Goal: Task Accomplishment & Management: Manage account settings

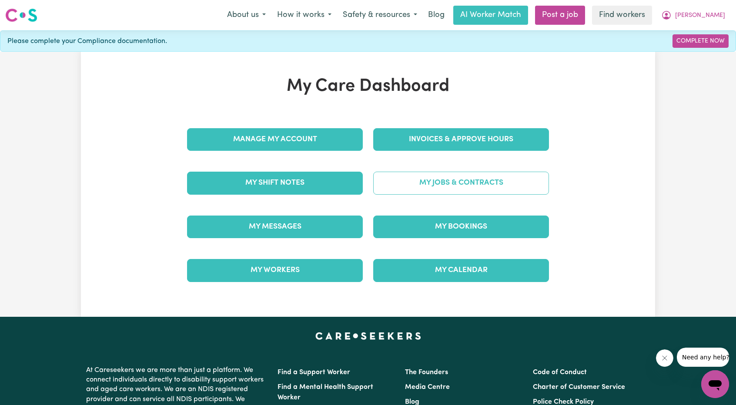
click at [438, 172] on link "My Jobs & Contracts" at bounding box center [461, 183] width 176 height 23
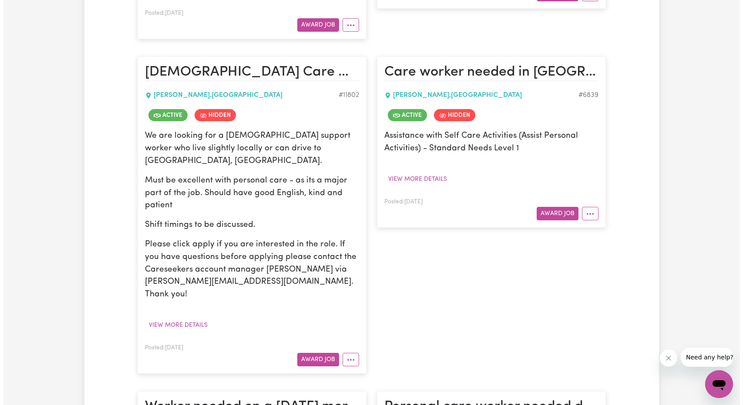
scroll to position [522, 0]
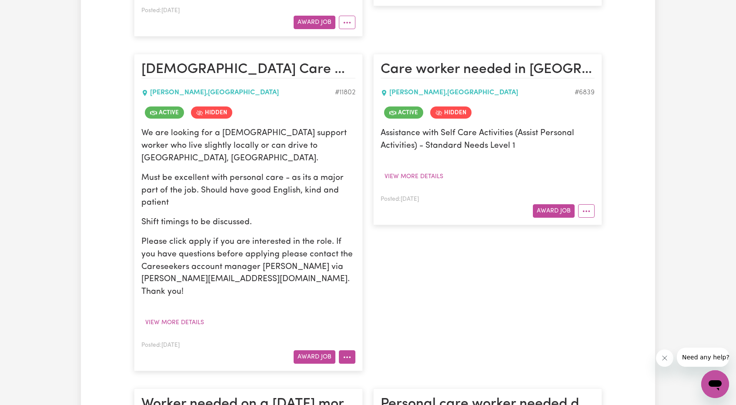
click at [351, 353] on icon "More options" at bounding box center [347, 357] width 9 height 9
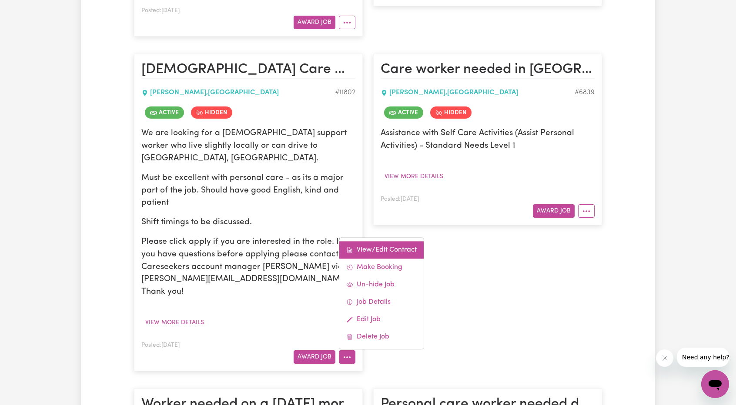
click at [396, 241] on link "View/Edit Contract" at bounding box center [381, 249] width 84 height 17
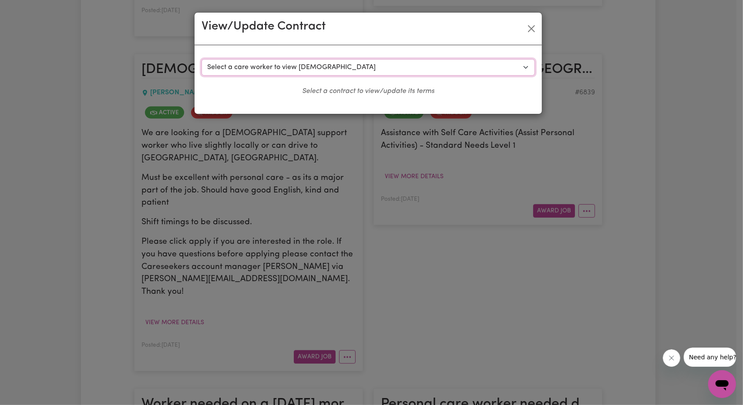
click at [340, 67] on select "Select a care worker to view [DEMOGRAPHIC_DATA] #8874 - [PERSON_NAME] (contract…" at bounding box center [367, 67] width 333 height 17
select select "8527"
click at [201, 59] on select "Select a care worker to view [DEMOGRAPHIC_DATA] #8874 - [PERSON_NAME] (contract…" at bounding box center [367, 67] width 333 height 17
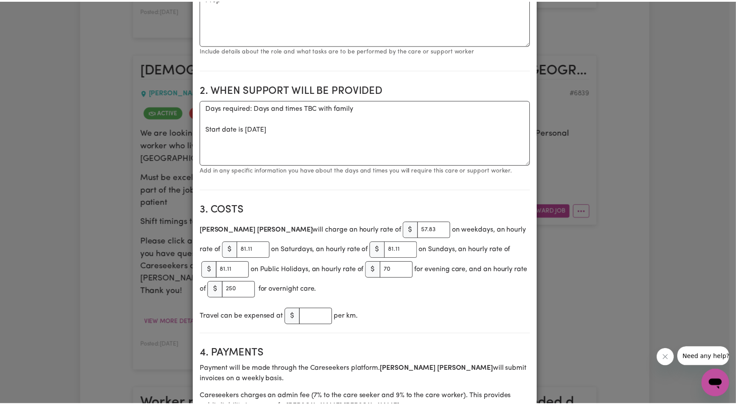
scroll to position [0, 0]
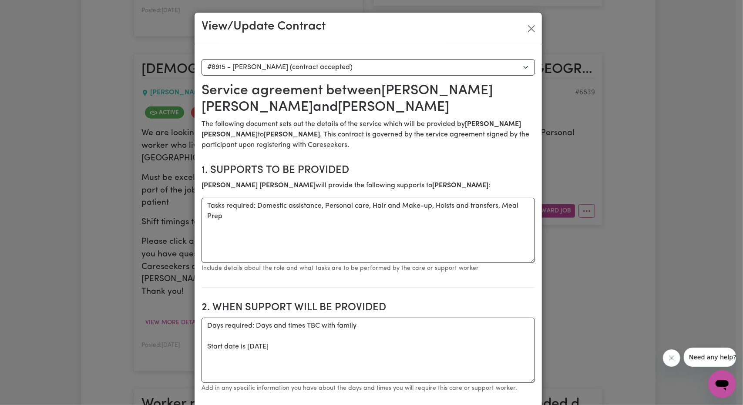
click at [536, 29] on div "View/Update Contract" at bounding box center [367, 29] width 347 height 33
click at [526, 33] on button "Close" at bounding box center [531, 29] width 14 height 14
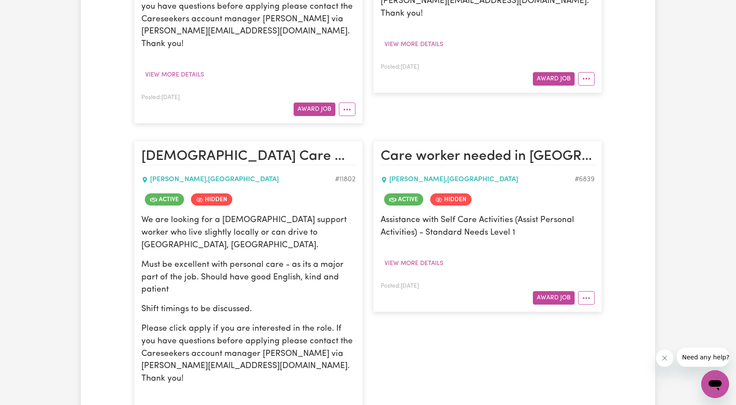
scroll to position [566, 0]
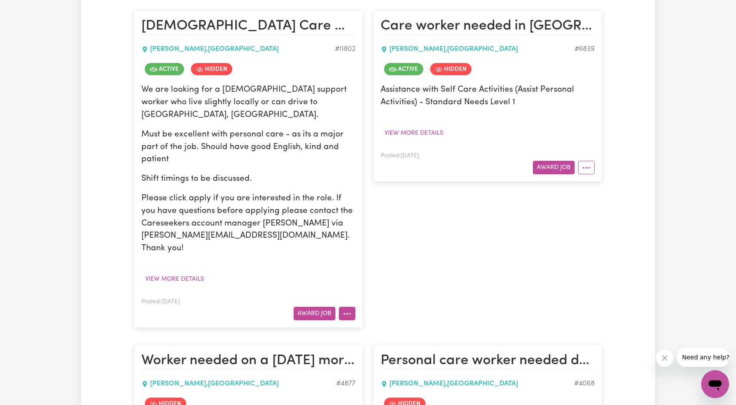
click at [347, 307] on button "More options" at bounding box center [347, 313] width 17 height 13
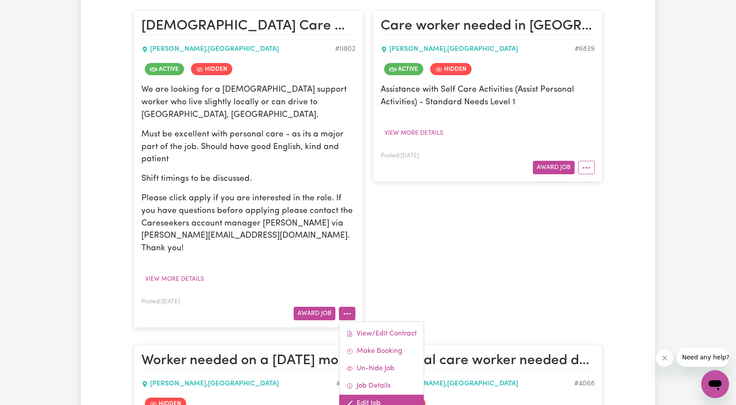
click at [385, 395] on link "Edit Job" at bounding box center [381, 403] width 84 height 17
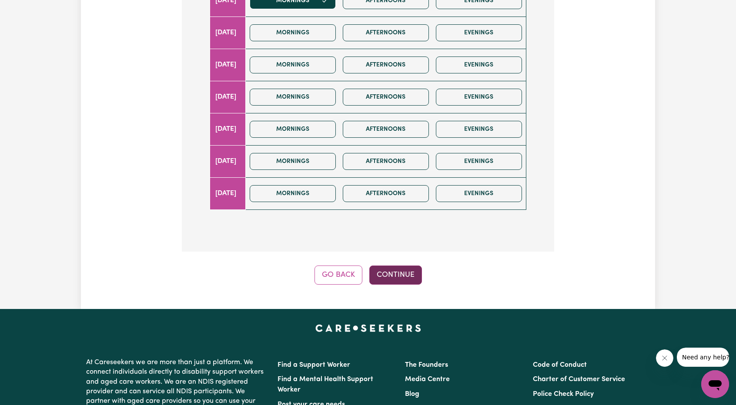
click at [399, 273] on button "Continue" at bounding box center [395, 275] width 53 height 19
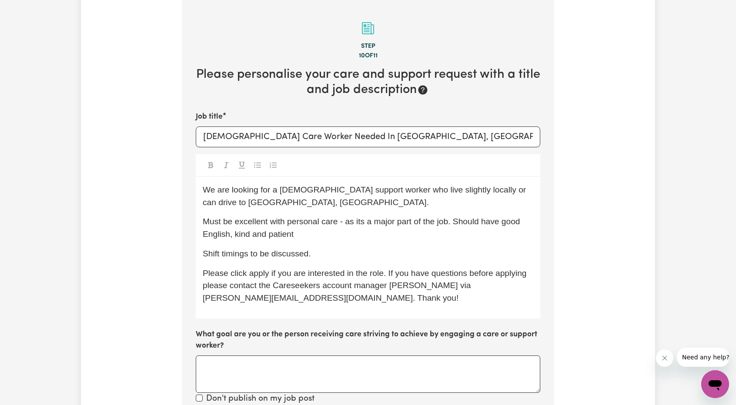
scroll to position [339, 0]
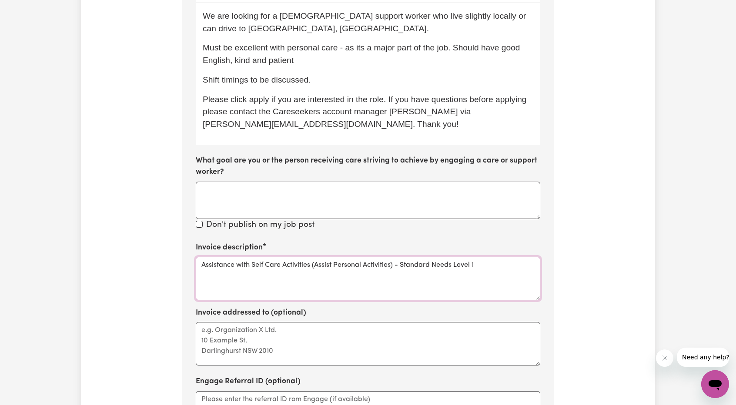
drag, startPoint x: 487, startPoint y: 262, endPoint x: 144, endPoint y: 247, distance: 343.2
click at [144, 247] on div "Update Job Post [DEMOGRAPHIC_DATA] Care Worker Needed In [GEOGRAPHIC_DATA], [GE…" at bounding box center [368, 126] width 574 height 822
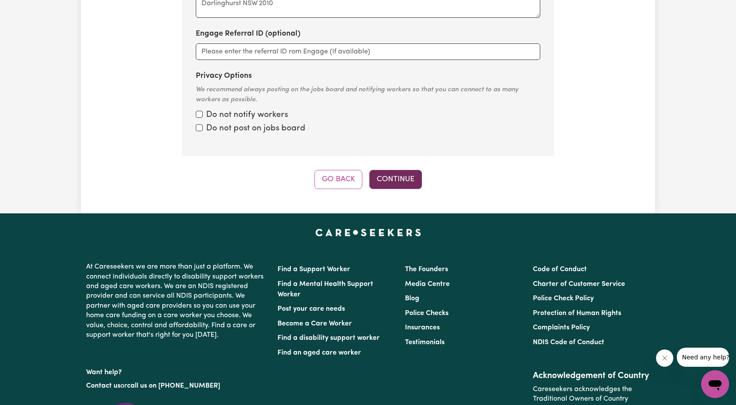
click at [401, 182] on button "Continue" at bounding box center [395, 179] width 53 height 19
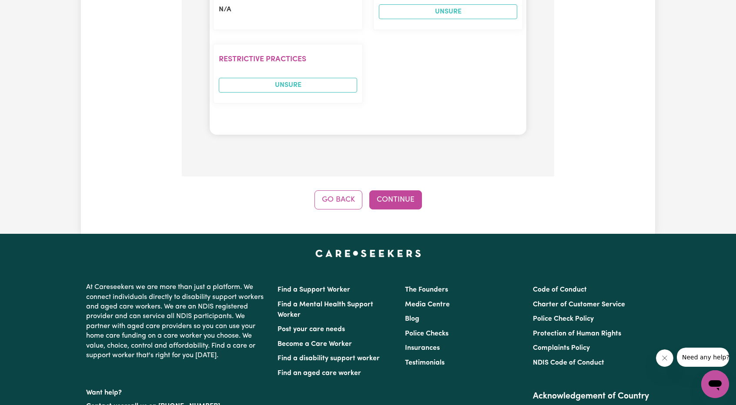
scroll to position [1209, 0]
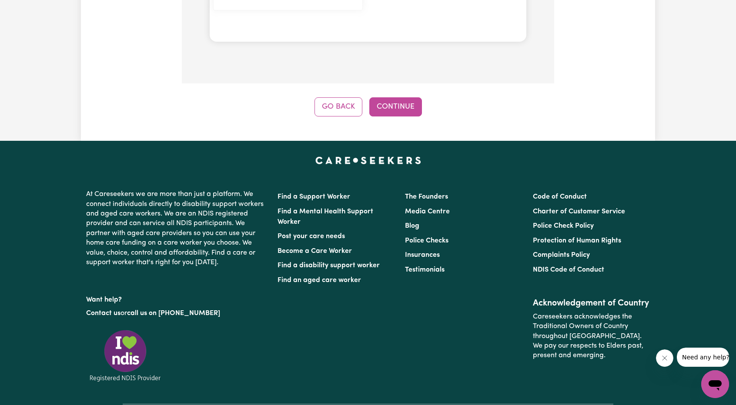
click at [399, 97] on button "Continue" at bounding box center [395, 106] width 53 height 19
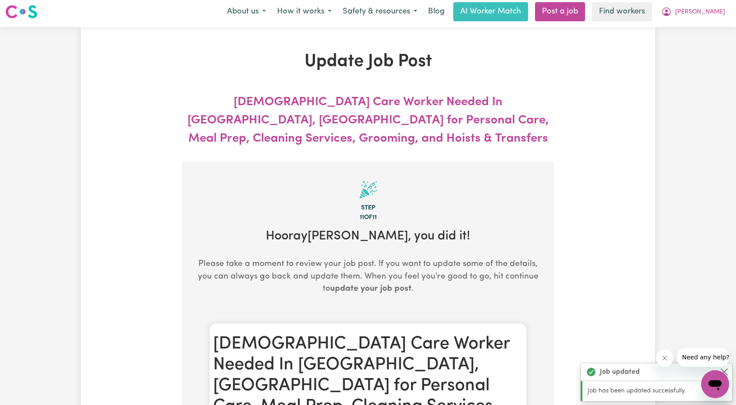
scroll to position [0, 0]
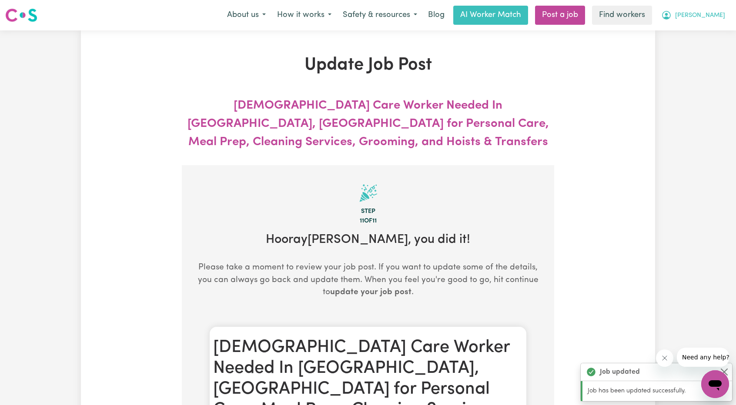
click at [705, 14] on button "[PERSON_NAME]" at bounding box center [693, 15] width 75 height 18
click at [703, 28] on link "My Dashboard" at bounding box center [696, 34] width 69 height 17
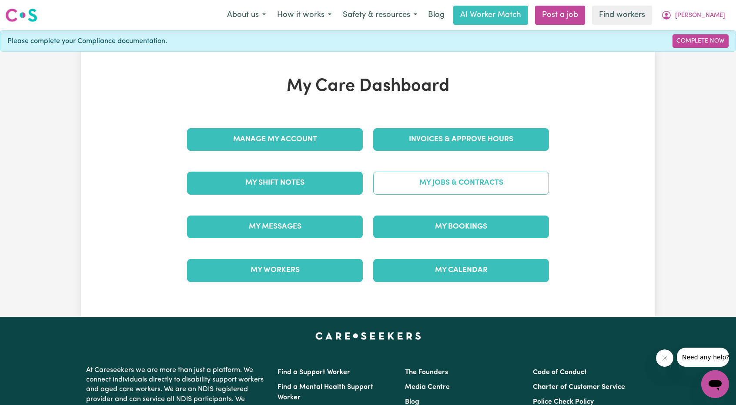
click at [458, 173] on link "My Jobs & Contracts" at bounding box center [461, 183] width 176 height 23
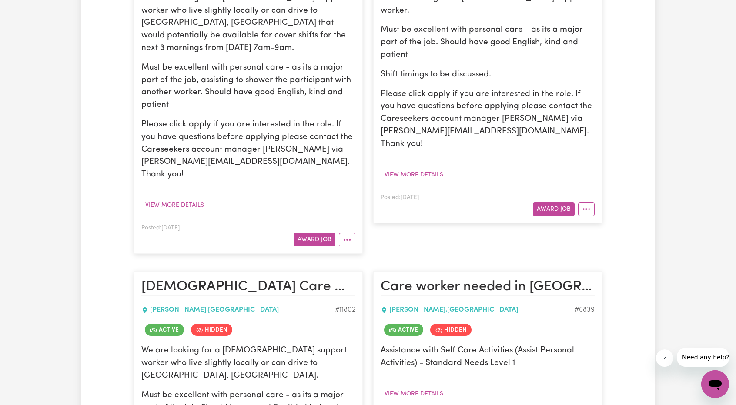
scroll to position [522, 0]
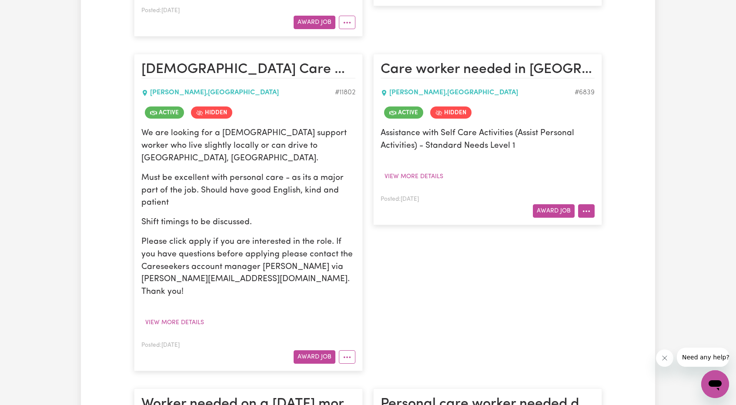
click at [589, 204] on button "More options" at bounding box center [586, 210] width 17 height 13
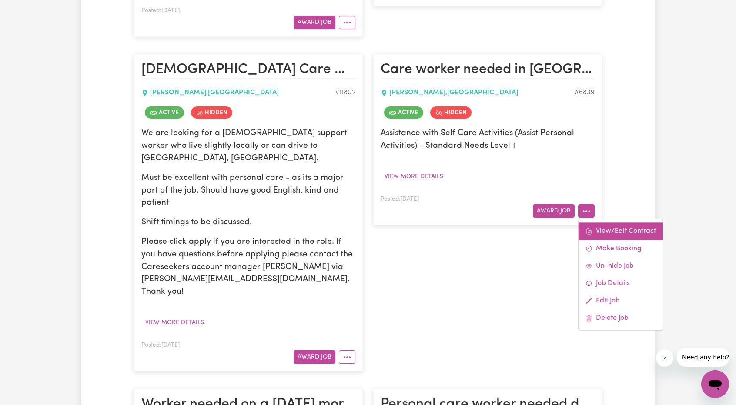
click at [600, 223] on link "View/Edit Contract" at bounding box center [621, 231] width 84 height 17
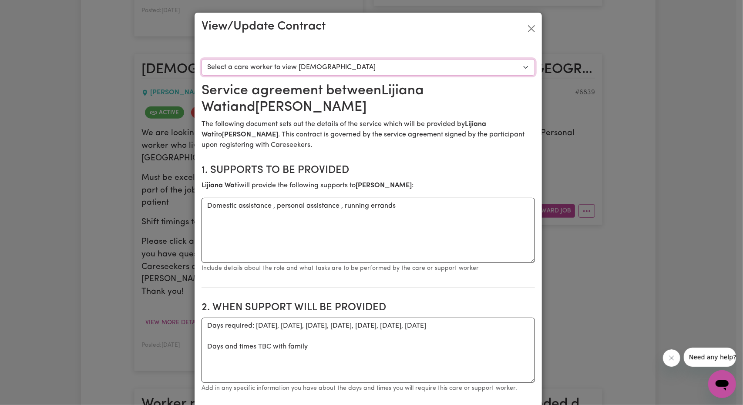
click at [445, 63] on select "Select a care worker to view [DEMOGRAPHIC_DATA] #6158 - [PERSON_NAME] (contract…" at bounding box center [367, 67] width 333 height 17
click at [526, 24] on button "Close" at bounding box center [531, 29] width 14 height 14
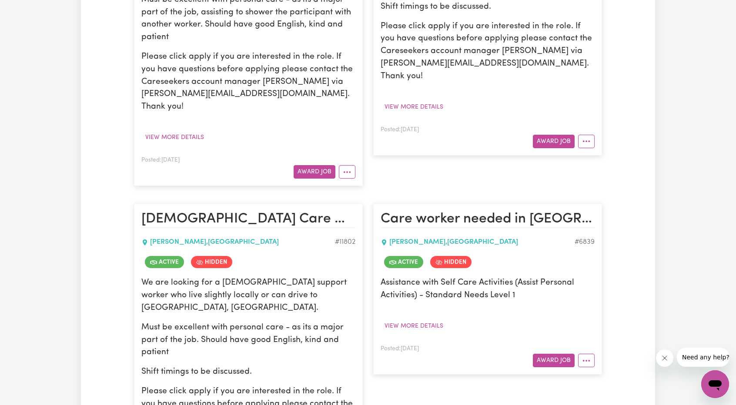
scroll to position [479, 0]
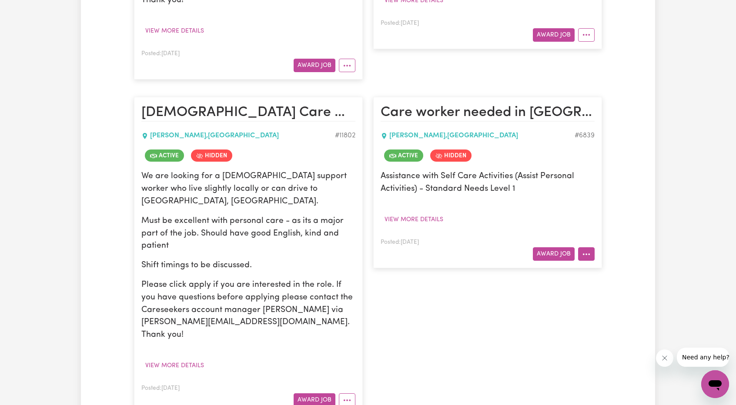
click at [591, 250] on icon "More options" at bounding box center [586, 254] width 9 height 9
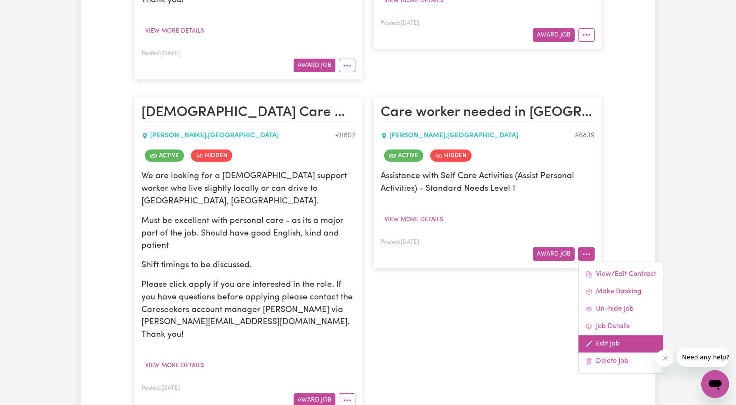
click at [616, 335] on link "Edit Job" at bounding box center [621, 343] width 84 height 17
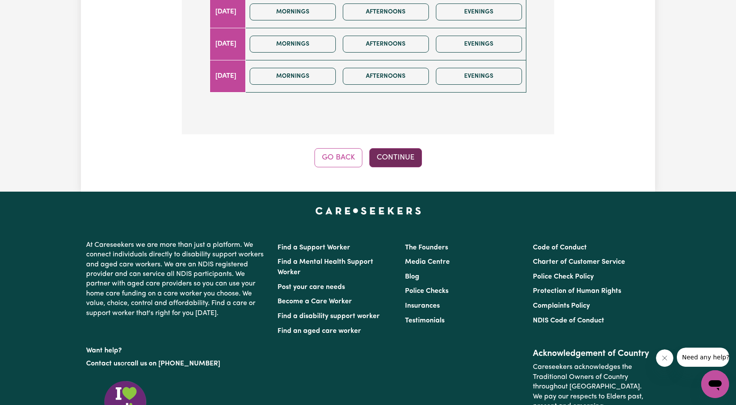
click at [415, 148] on button "Continue" at bounding box center [395, 157] width 53 height 19
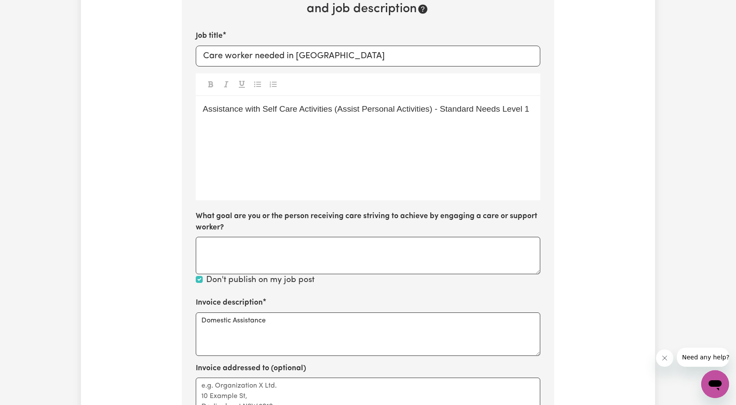
scroll to position [303, 0]
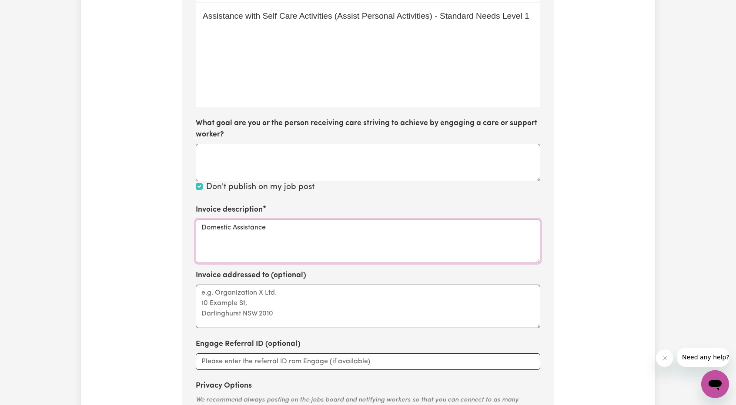
drag, startPoint x: 324, startPoint y: 238, endPoint x: 20, endPoint y: 231, distance: 303.8
click at [0, 231] on div "Update Job Post Care worker needed in [GEOGRAPHIC_DATA] Step 10 of 11 Please pe…" at bounding box center [368, 126] width 736 height 797
paste textarea "Assistance with Self Care Activities (Assist Personal Activities) - Standard Ne…"
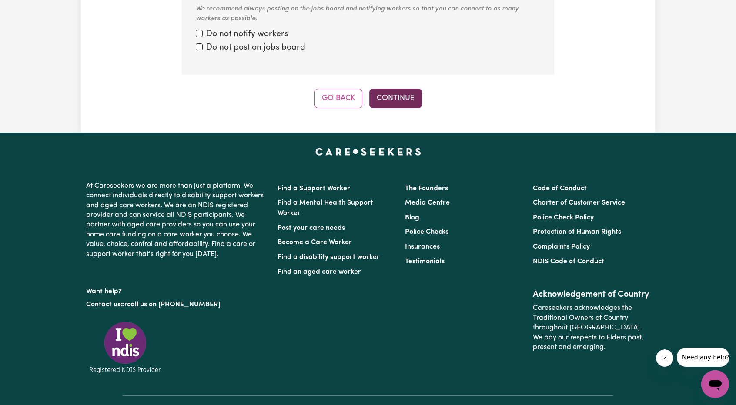
type textarea "Assistance with Self Care Activities (Assist Personal Activities) - Standard Ne…"
click at [405, 100] on button "Continue" at bounding box center [395, 98] width 53 height 19
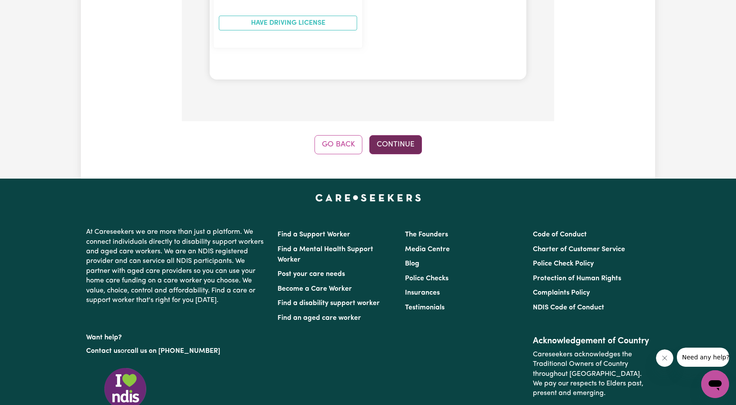
click at [392, 135] on button "Continue" at bounding box center [395, 144] width 53 height 19
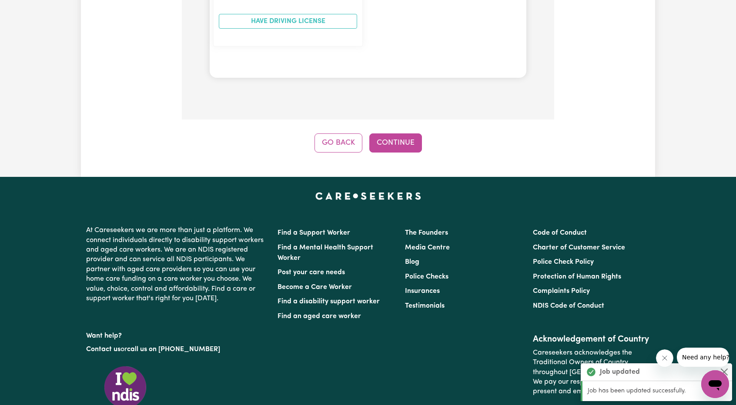
scroll to position [789, 0]
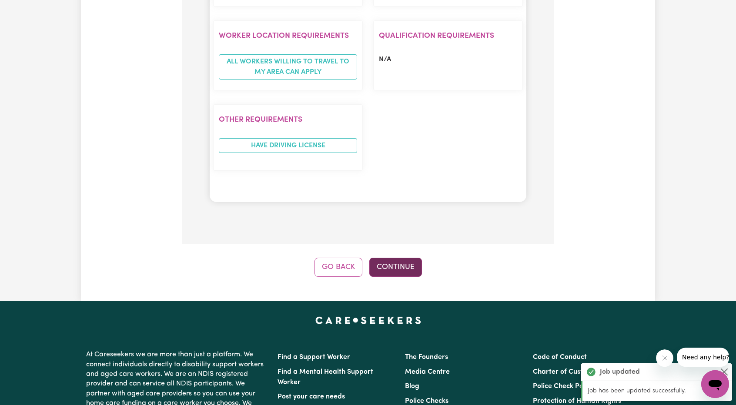
click at [406, 258] on button "Continue" at bounding box center [395, 267] width 53 height 19
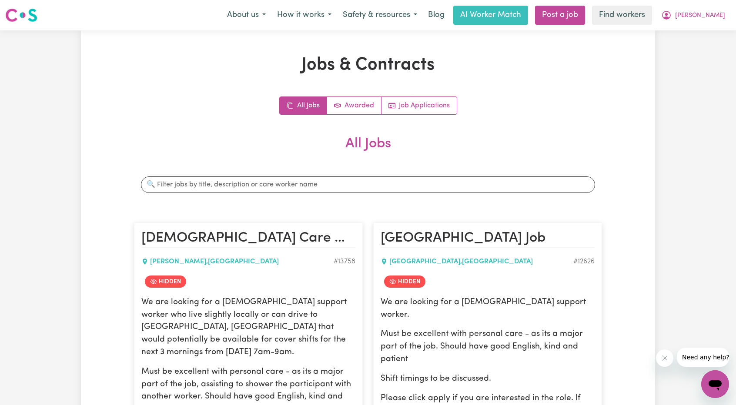
click at [716, 6] on div "About us How it works Safety & resources Blog AI Worker Match Post a job Find w…" at bounding box center [475, 15] width 509 height 19
click at [709, 23] on button "[PERSON_NAME]" at bounding box center [693, 15] width 75 height 18
click at [693, 50] on link "Logout" at bounding box center [696, 50] width 69 height 17
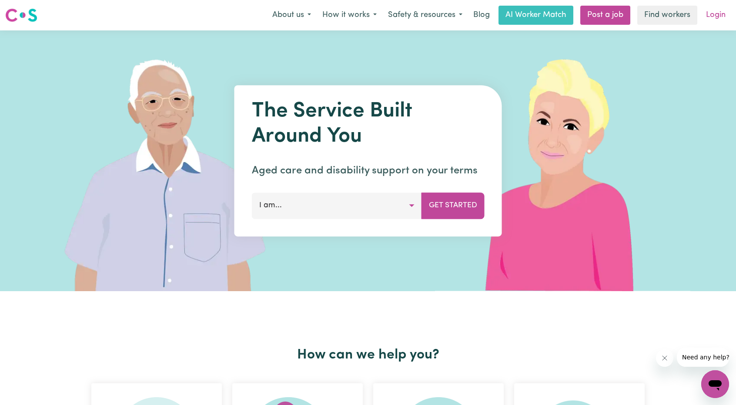
click at [714, 15] on link "Login" at bounding box center [716, 15] width 30 height 19
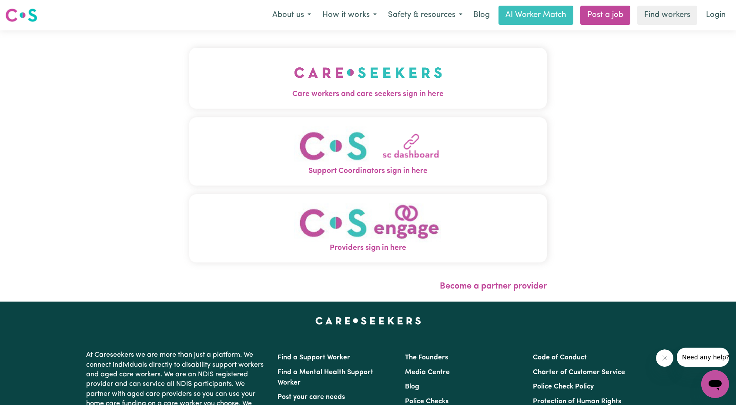
click at [352, 89] on span "Care workers and care seekers sign in here" at bounding box center [368, 94] width 358 height 11
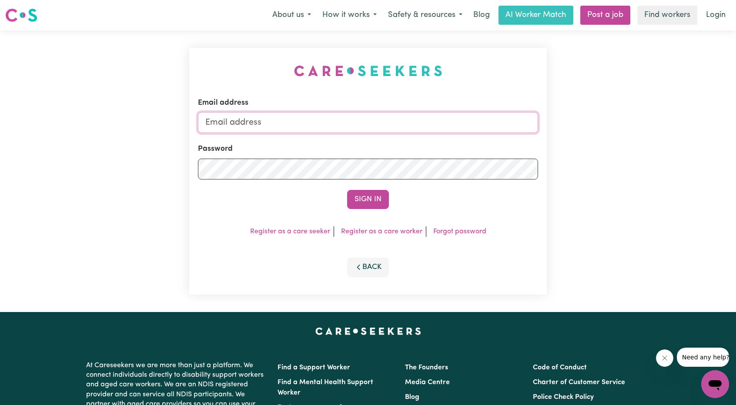
click at [372, 120] on input "Email address" at bounding box center [368, 122] width 340 height 21
drag, startPoint x: 251, startPoint y: 126, endPoint x: 450, endPoint y: 122, distance: 199.3
click at [450, 122] on input "[EMAIL_ADDRESS][PERSON_NAME][DOMAIN_NAME]" at bounding box center [368, 122] width 340 height 21
type input "[EMAIL_ADDRESS][DOMAIN_NAME]"
click at [386, 195] on button "Sign In" at bounding box center [368, 199] width 42 height 19
